Goal: Information Seeking & Learning: Understand process/instructions

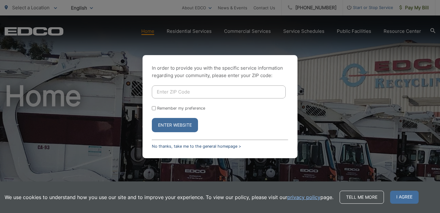
click at [191, 145] on link "No thanks, take me to the general homepage >" at bounding box center [196, 146] width 89 height 5
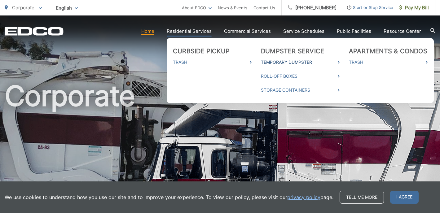
click at [340, 61] on icon at bounding box center [339, 62] width 2 height 3
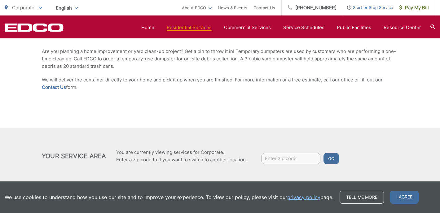
scroll to position [148, 0]
